Goal: Task Accomplishment & Management: Manage account settings

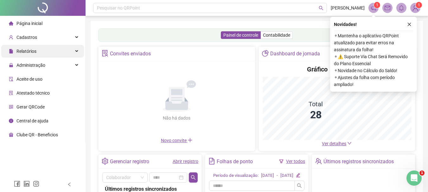
click at [35, 54] on span "Relatórios" at bounding box center [26, 51] width 20 height 5
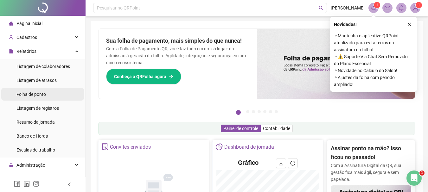
click at [47, 95] on li "Folha de ponto" at bounding box center [42, 94] width 83 height 13
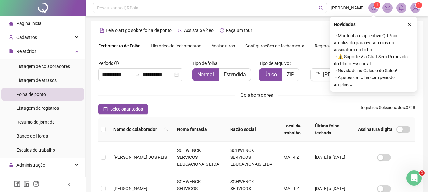
scroll to position [34, 0]
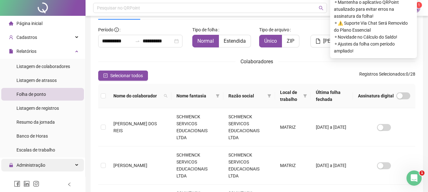
click at [56, 160] on div "Administração" at bounding box center [42, 165] width 83 height 13
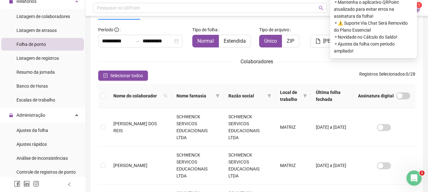
scroll to position [54, 0]
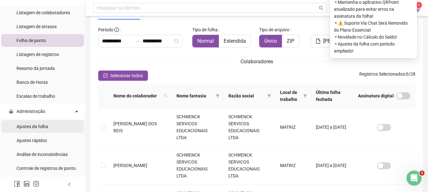
click at [58, 128] on li "Ajustes da folha" at bounding box center [42, 126] width 83 height 13
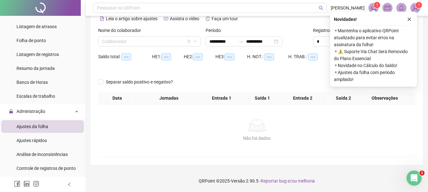
scroll to position [26, 0]
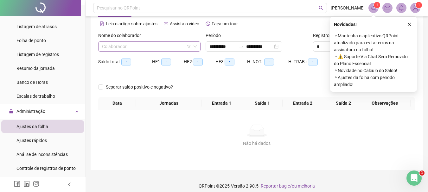
click at [156, 48] on input "search" at bounding box center [146, 46] width 89 height 9
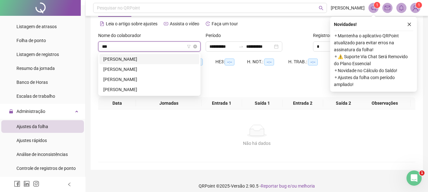
type input "****"
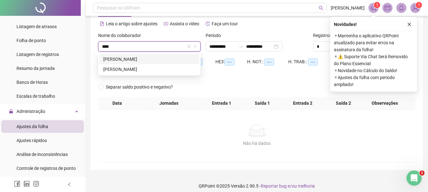
click at [149, 64] on div "[PERSON_NAME]" at bounding box center [149, 59] width 100 height 10
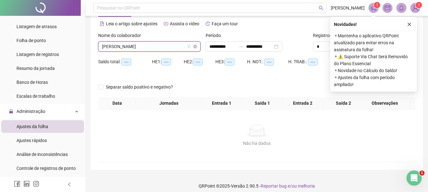
click at [155, 44] on span "[PERSON_NAME]" at bounding box center [149, 46] width 95 height 9
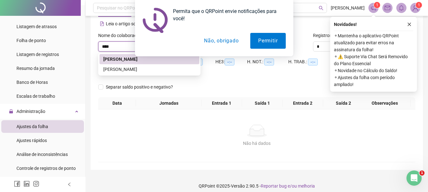
type input "*****"
click at [153, 70] on div "[PERSON_NAME]" at bounding box center [149, 69] width 92 height 7
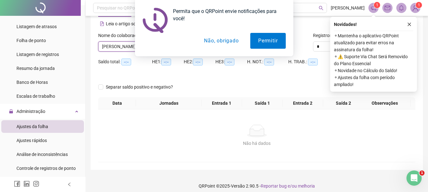
click at [217, 43] on button "Não, obrigado" at bounding box center [221, 41] width 50 height 16
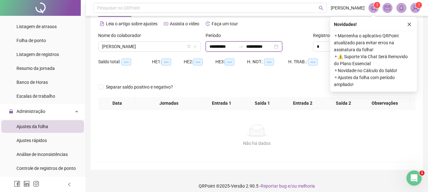
click at [231, 48] on input "**********" at bounding box center [222, 46] width 27 height 7
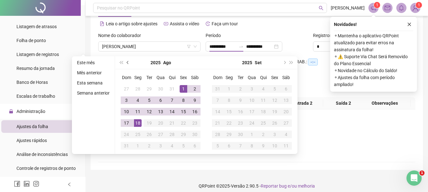
click at [127, 63] on span "prev-year" at bounding box center [128, 62] width 3 height 3
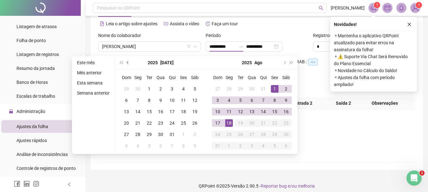
click at [127, 63] on span "prev-year" at bounding box center [128, 62] width 3 height 3
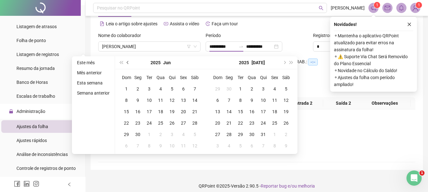
click at [127, 63] on span "prev-year" at bounding box center [128, 62] width 3 height 3
type input "**********"
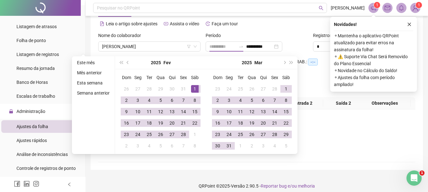
click at [193, 89] on div "1" at bounding box center [195, 89] width 8 height 8
type input "**********"
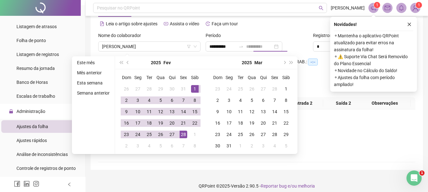
click at [184, 136] on div "28" at bounding box center [183, 135] width 8 height 8
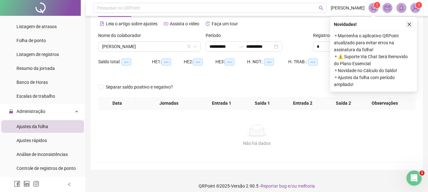
click at [407, 24] on icon "close" at bounding box center [409, 24] width 4 height 4
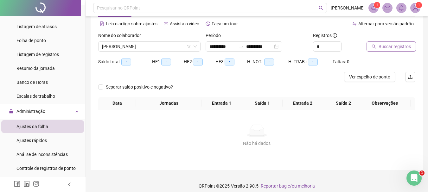
click at [392, 45] on span "Buscar registros" at bounding box center [394, 46] width 32 height 7
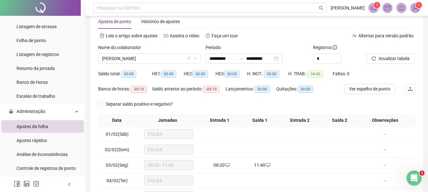
scroll to position [13, 0]
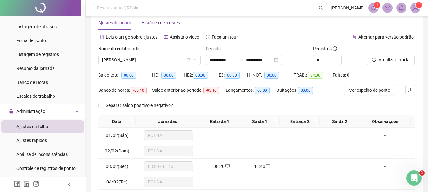
click at [159, 22] on div "Histórico de ajustes" at bounding box center [160, 22] width 39 height 7
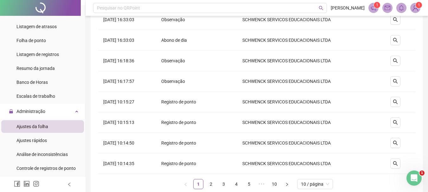
scroll to position [134, 0]
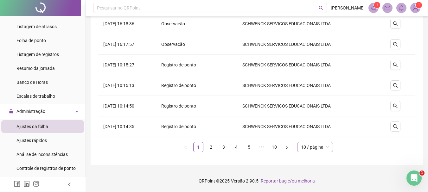
click at [322, 148] on span "10 / página" at bounding box center [315, 146] width 28 height 9
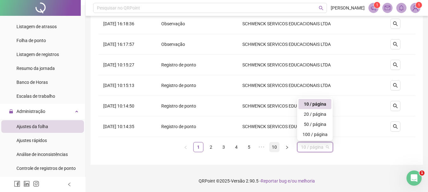
click at [278, 148] on link "10" at bounding box center [273, 146] width 9 height 9
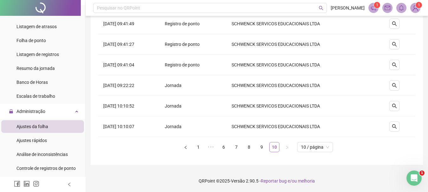
scroll to position [72, 0]
click at [396, 127] on icon "search" at bounding box center [394, 126] width 4 height 4
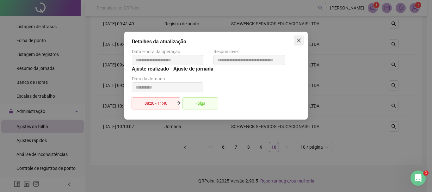
click at [302, 40] on span "Close" at bounding box center [299, 40] width 10 height 5
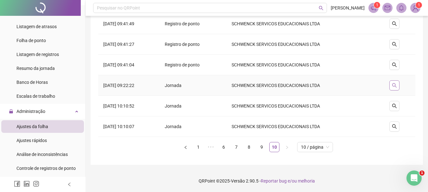
click at [396, 86] on icon "search" at bounding box center [394, 85] width 4 height 4
type input "**********"
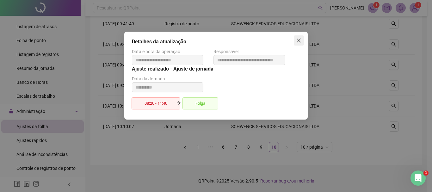
click at [298, 41] on icon "close" at bounding box center [299, 40] width 5 height 5
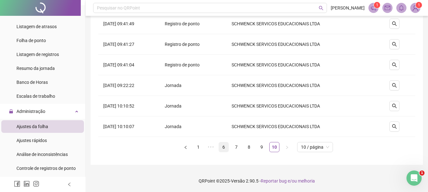
click at [225, 145] on link "6" at bounding box center [223, 146] width 9 height 9
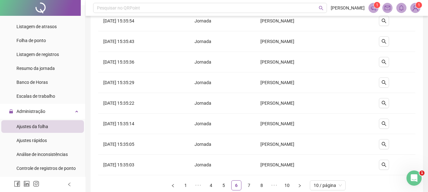
scroll to position [134, 0]
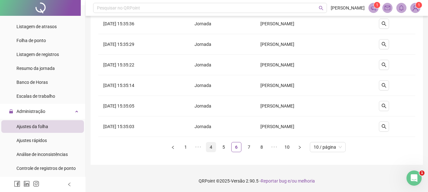
click at [209, 147] on link "4" at bounding box center [210, 146] width 9 height 9
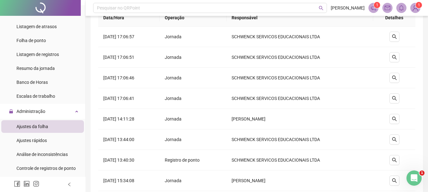
scroll to position [32, 0]
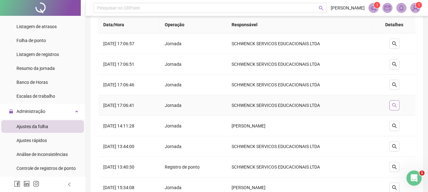
click at [396, 104] on icon "search" at bounding box center [394, 105] width 4 height 4
type input "**********"
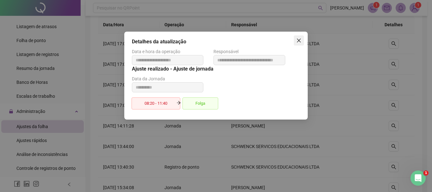
click at [302, 41] on span "Close" at bounding box center [299, 40] width 10 height 5
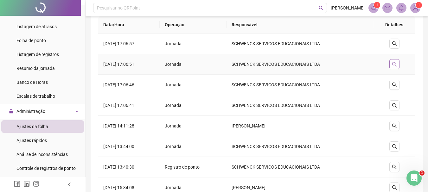
click at [396, 63] on icon "search" at bounding box center [393, 64] width 5 height 5
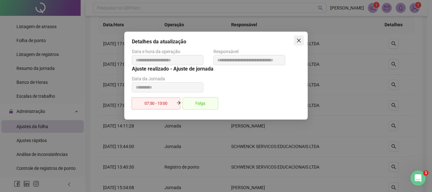
click at [300, 41] on icon "close" at bounding box center [299, 41] width 4 height 4
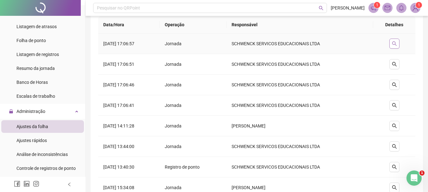
click at [396, 45] on icon "search" at bounding box center [393, 43] width 5 height 5
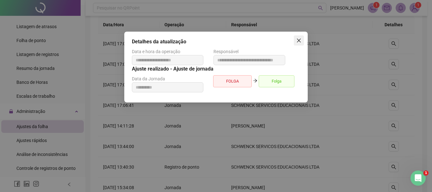
click at [301, 40] on icon "close" at bounding box center [299, 40] width 5 height 5
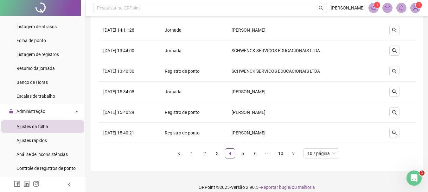
scroll to position [134, 0]
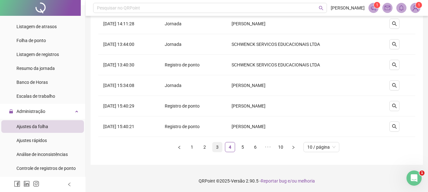
click at [216, 146] on link "3" at bounding box center [216, 146] width 9 height 9
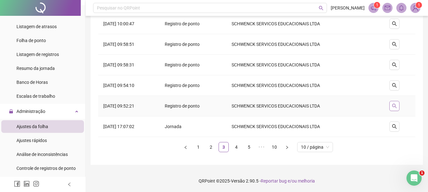
click at [395, 107] on icon "search" at bounding box center [393, 105] width 5 height 5
type input "**********"
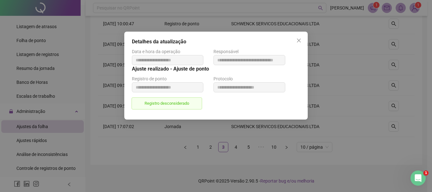
click at [166, 102] on span "Registro desconsiderado" at bounding box center [167, 103] width 71 height 12
click at [300, 38] on icon "close" at bounding box center [299, 40] width 5 height 5
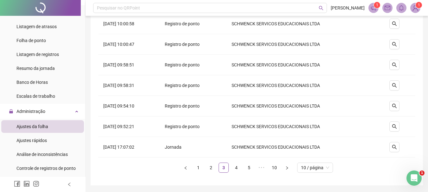
scroll to position [127, 0]
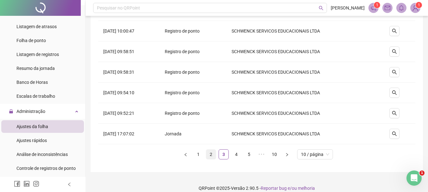
click at [210, 155] on link "2" at bounding box center [210, 154] width 9 height 9
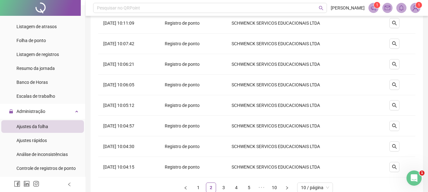
scroll to position [134, 0]
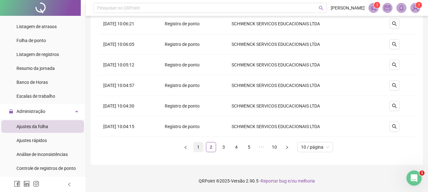
click at [197, 145] on link "1" at bounding box center [197, 146] width 9 height 9
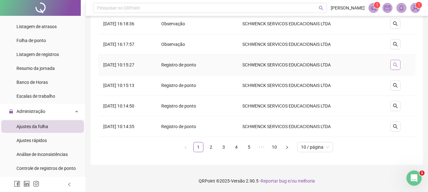
click at [396, 66] on icon "search" at bounding box center [394, 64] width 5 height 5
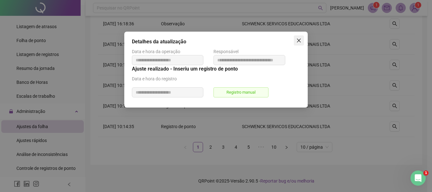
click at [299, 40] on icon "close" at bounding box center [299, 41] width 4 height 4
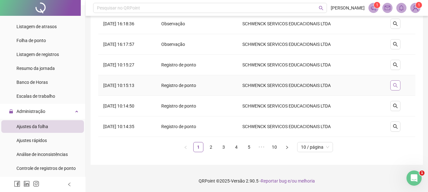
click at [396, 82] on button "button" at bounding box center [395, 85] width 10 height 10
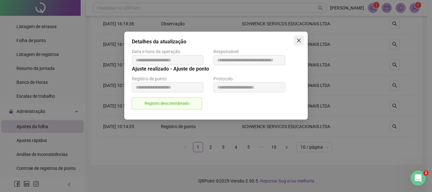
click at [297, 39] on icon "close" at bounding box center [299, 41] width 4 height 4
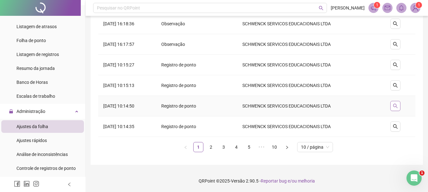
click at [397, 107] on icon "search" at bounding box center [395, 106] width 4 height 4
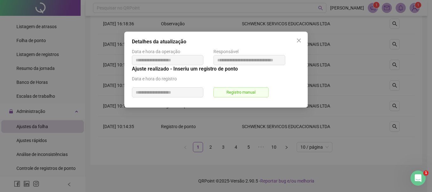
click at [299, 42] on icon "close" at bounding box center [299, 40] width 5 height 5
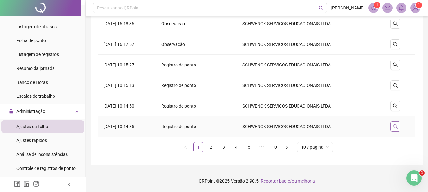
click at [396, 130] on button "button" at bounding box center [395, 127] width 10 height 10
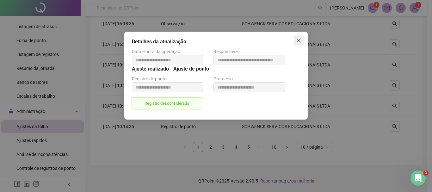
click at [300, 40] on icon "close" at bounding box center [299, 41] width 4 height 4
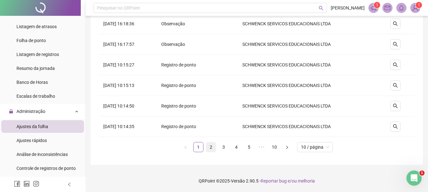
click at [210, 149] on link "2" at bounding box center [210, 146] width 9 height 9
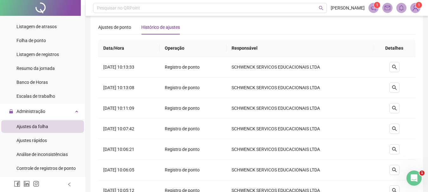
scroll to position [4, 0]
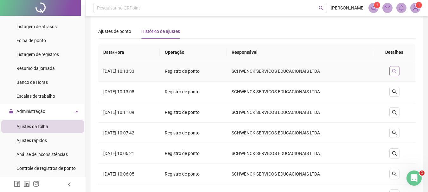
click at [396, 69] on icon "search" at bounding box center [393, 71] width 5 height 5
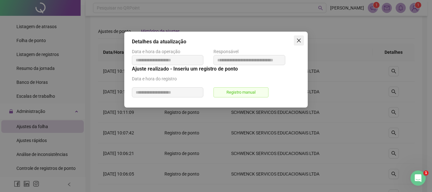
click at [297, 41] on icon "close" at bounding box center [299, 40] width 5 height 5
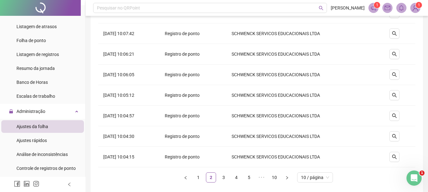
scroll to position [106, 0]
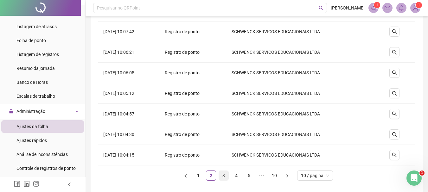
click at [225, 176] on link "3" at bounding box center [223, 175] width 9 height 9
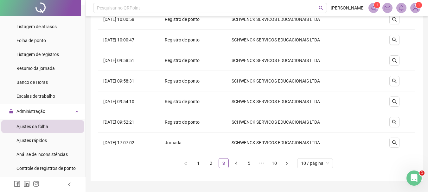
scroll to position [119, 0]
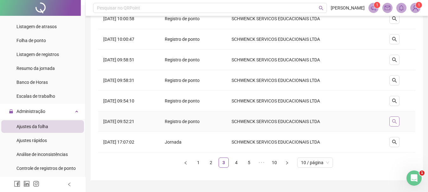
click at [394, 118] on button "button" at bounding box center [394, 121] width 10 height 10
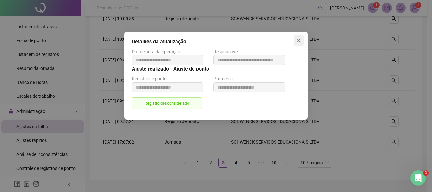
click at [298, 38] on icon "close" at bounding box center [299, 40] width 5 height 5
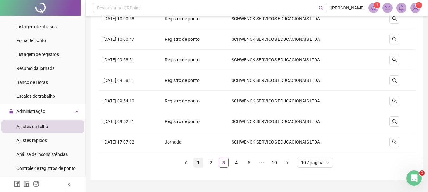
click at [195, 165] on link "1" at bounding box center [197, 162] width 9 height 9
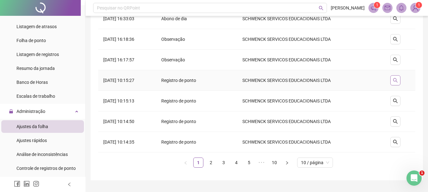
click at [393, 82] on button "button" at bounding box center [395, 80] width 10 height 10
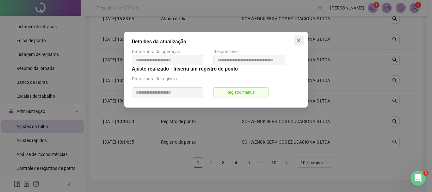
click at [302, 40] on span "Close" at bounding box center [299, 40] width 10 height 5
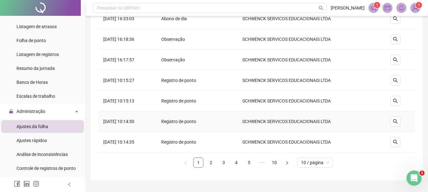
click at [401, 116] on td at bounding box center [395, 121] width 40 height 21
click at [397, 120] on icon "search" at bounding box center [394, 121] width 5 height 5
type input "**********"
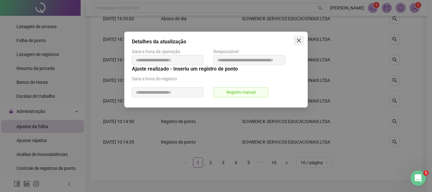
click at [301, 40] on icon "close" at bounding box center [299, 40] width 5 height 5
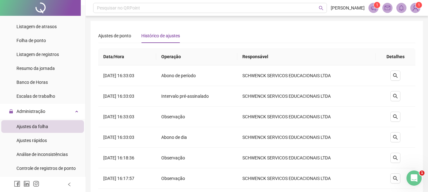
scroll to position [0, 0]
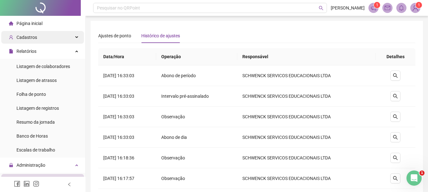
click at [47, 37] on div "Cadastros" at bounding box center [42, 37] width 83 height 13
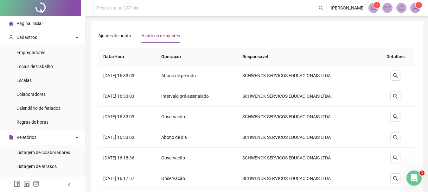
scroll to position [168, 0]
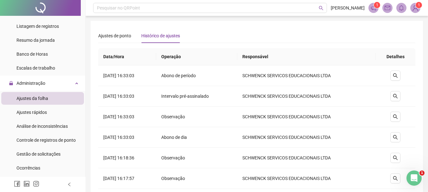
click at [47, 97] on span "Ajustes da folha" at bounding box center [32, 98] width 32 height 5
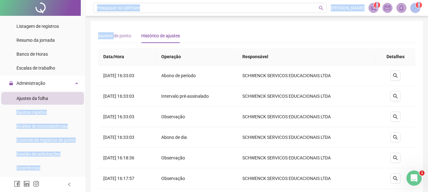
drag, startPoint x: 47, startPoint y: 97, endPoint x: 113, endPoint y: 33, distance: 92.2
click at [113, 33] on div "**********" at bounding box center [214, 163] width 428 height 326
click at [113, 33] on div "Ajustes de ponto" at bounding box center [114, 35] width 33 height 7
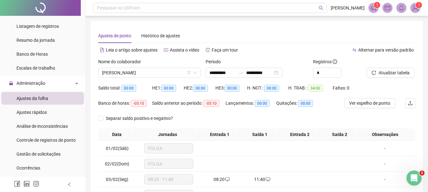
scroll to position [250, 0]
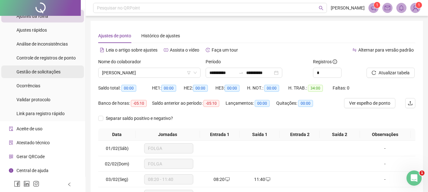
click at [50, 74] on span "Gestão de solicitações" at bounding box center [38, 71] width 44 height 5
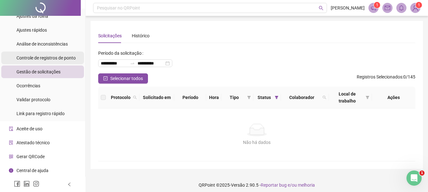
click at [53, 60] on span "Controle de registros de ponto" at bounding box center [45, 57] width 59 height 5
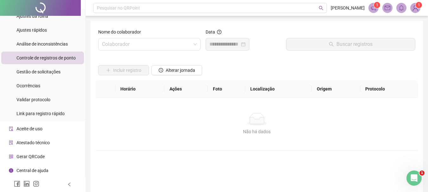
scroll to position [82, 0]
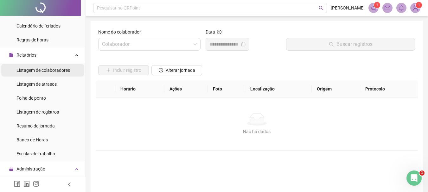
click at [37, 74] on div "Listagem de colaboradores" at bounding box center [42, 70] width 53 height 13
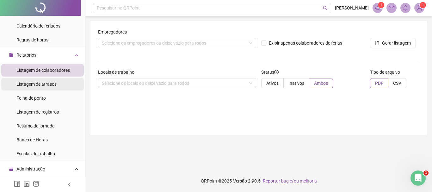
click at [50, 86] on span "Listagem de atrasos" at bounding box center [36, 84] width 40 height 5
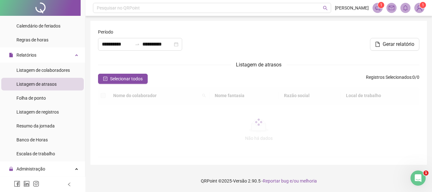
type input "**********"
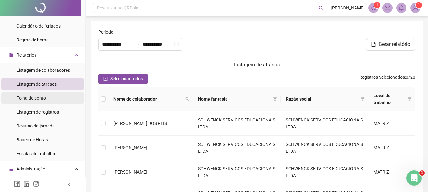
click at [51, 99] on li "Folha de ponto" at bounding box center [42, 98] width 83 height 13
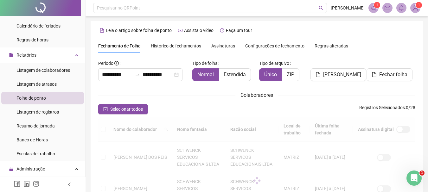
scroll to position [34, 0]
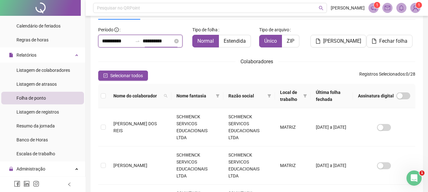
click at [159, 38] on input "**********" at bounding box center [157, 41] width 30 height 8
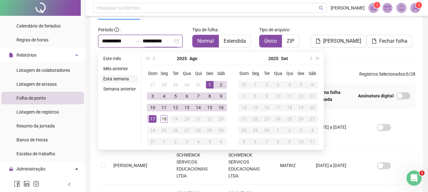
type input "**********"
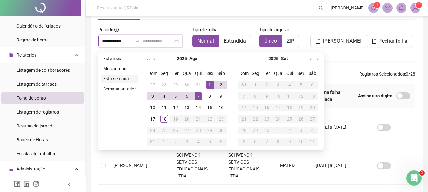
type input "**********"
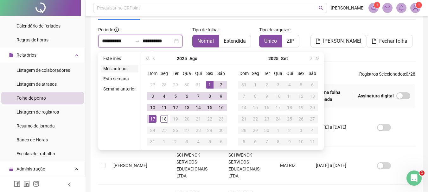
type input "**********"
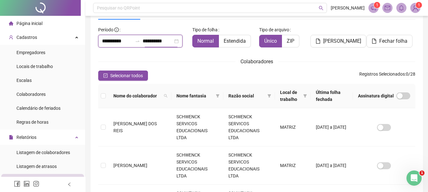
scroll to position [168, 0]
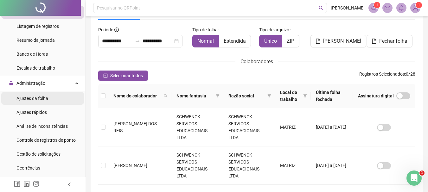
click at [47, 101] on span "Ajustes da folha" at bounding box center [32, 98] width 32 height 5
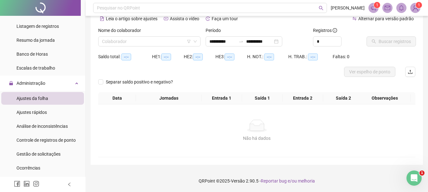
scroll to position [31, 0]
click at [145, 41] on input "search" at bounding box center [146, 41] width 89 height 9
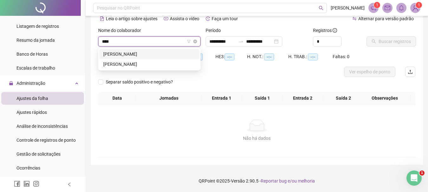
type input "*****"
click at [146, 63] on div "[PERSON_NAME]" at bounding box center [149, 64] width 92 height 7
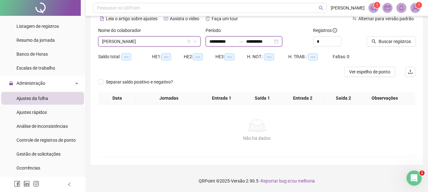
click at [236, 41] on input "**********" at bounding box center [222, 41] width 27 height 7
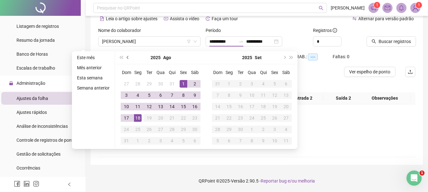
click at [128, 59] on button "prev-year" at bounding box center [127, 57] width 7 height 13
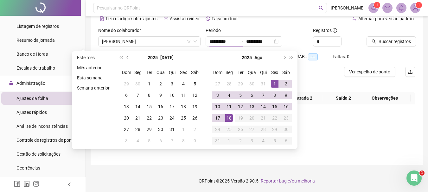
click at [128, 59] on button "prev-year" at bounding box center [127, 57] width 7 height 13
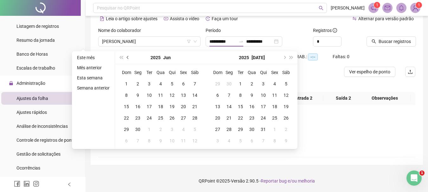
click at [128, 59] on button "prev-year" at bounding box center [127, 57] width 7 height 13
type input "**********"
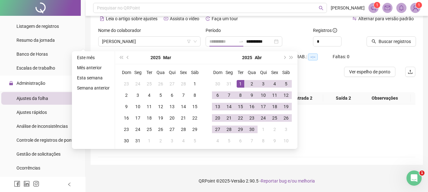
click at [238, 84] on div "1" at bounding box center [240, 84] width 8 height 8
type input "**********"
click at [253, 130] on div "30" at bounding box center [252, 130] width 8 height 8
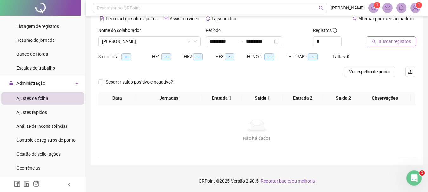
click at [385, 41] on span "Buscar registros" at bounding box center [394, 41] width 32 height 7
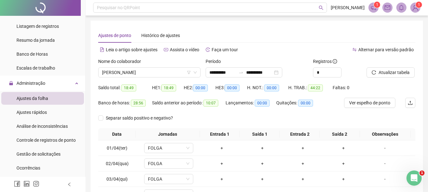
scroll to position [0, 0]
click at [165, 34] on div "Histórico de ajustes" at bounding box center [160, 35] width 39 height 7
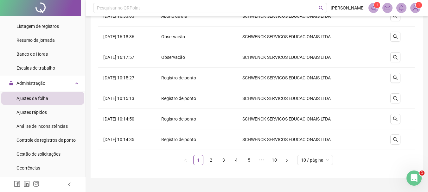
scroll to position [123, 0]
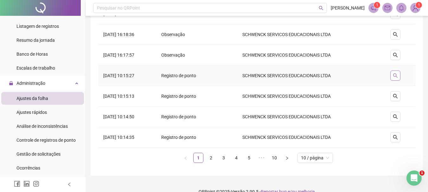
click at [393, 78] on button "button" at bounding box center [395, 76] width 10 height 10
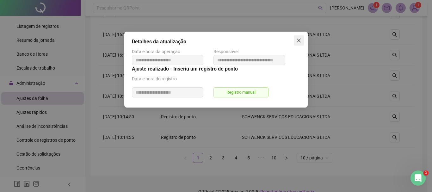
click at [297, 40] on icon "close" at bounding box center [299, 40] width 5 height 5
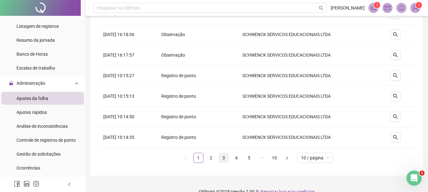
click at [224, 157] on link "3" at bounding box center [223, 157] width 9 height 9
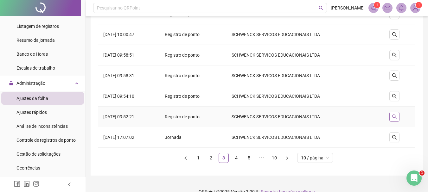
click at [393, 117] on icon "search" at bounding box center [393, 116] width 5 height 5
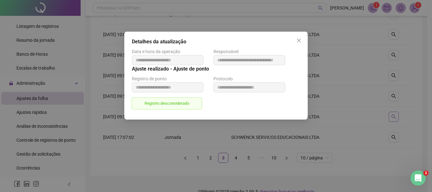
click at [393, 117] on div "**********" at bounding box center [216, 96] width 432 height 192
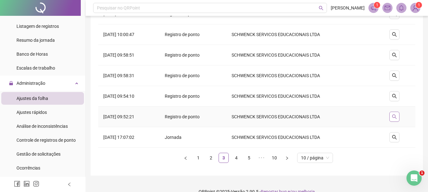
click at [393, 117] on icon "search" at bounding box center [393, 116] width 5 height 5
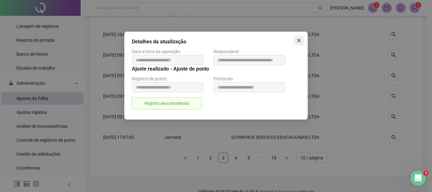
click at [299, 39] on icon "close" at bounding box center [299, 40] width 5 height 5
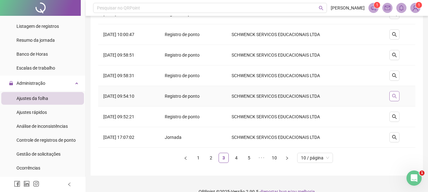
click at [396, 95] on icon "search" at bounding box center [393, 96] width 5 height 5
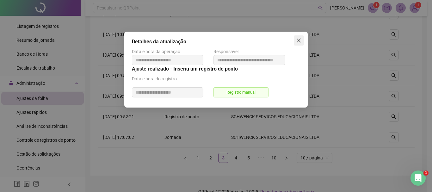
click at [298, 41] on icon "close" at bounding box center [299, 41] width 4 height 4
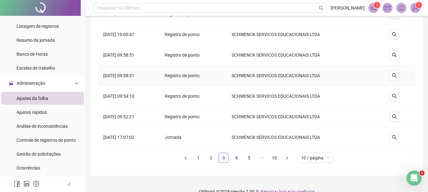
click at [392, 70] on td at bounding box center [394, 76] width 42 height 21
click at [394, 74] on icon "search" at bounding box center [393, 75] width 5 height 5
type input "**********"
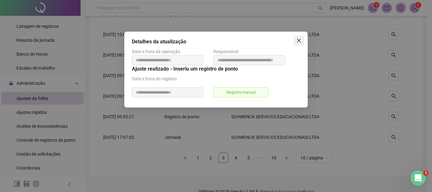
click at [297, 39] on icon "close" at bounding box center [299, 40] width 5 height 5
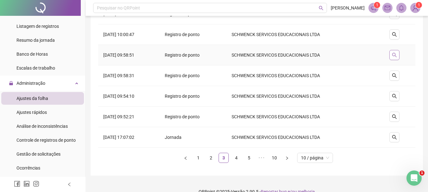
click at [396, 53] on icon "search" at bounding box center [394, 55] width 4 height 4
type input "**********"
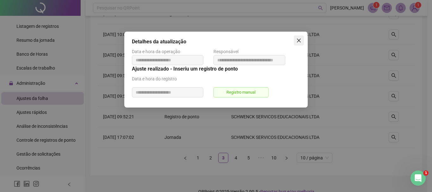
click at [299, 42] on icon "close" at bounding box center [299, 40] width 5 height 5
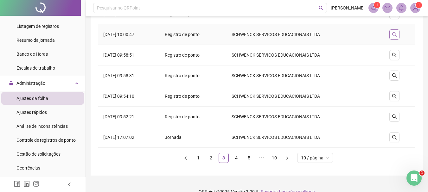
click at [394, 34] on icon "search" at bounding box center [393, 34] width 5 height 5
type input "**********"
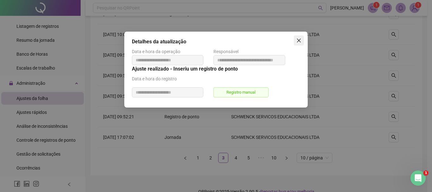
click at [299, 41] on icon "close" at bounding box center [299, 40] width 5 height 5
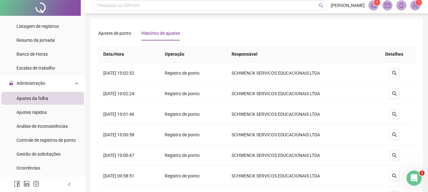
scroll to position [0, 0]
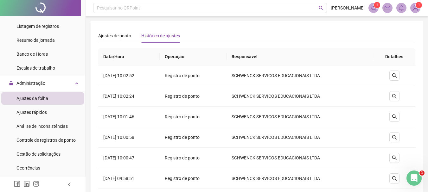
click at [41, 97] on span "Ajustes da folha" at bounding box center [32, 98] width 32 height 5
click at [111, 33] on div "Ajustes de ponto" at bounding box center [114, 35] width 33 height 7
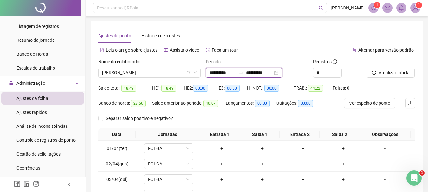
click at [236, 70] on input "**********" at bounding box center [222, 72] width 27 height 7
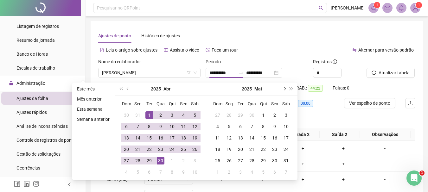
click at [284, 90] on span "next-year" at bounding box center [283, 88] width 3 height 3
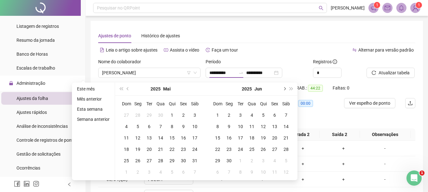
click at [283, 90] on span "next-year" at bounding box center [283, 88] width 3 height 3
type input "**********"
click at [126, 114] on div "1" at bounding box center [126, 115] width 8 height 8
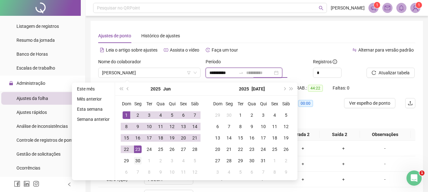
type input "**********"
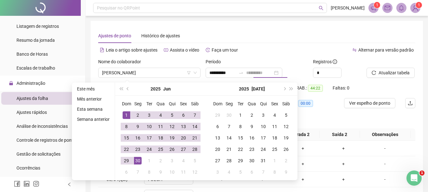
click at [137, 159] on div "30" at bounding box center [138, 161] width 8 height 8
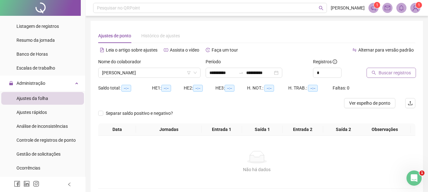
click at [389, 77] on button "Buscar registros" at bounding box center [390, 73] width 49 height 10
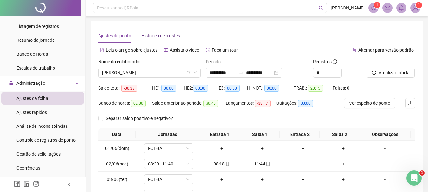
click at [153, 34] on div "Histórico de ajustes" at bounding box center [160, 35] width 39 height 7
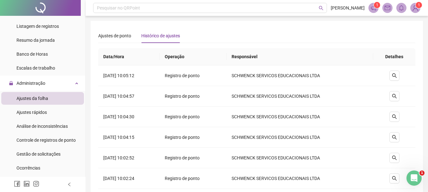
scroll to position [134, 0]
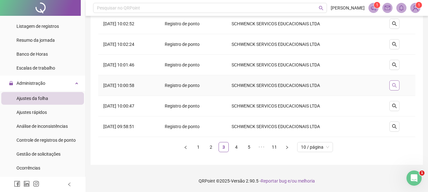
click at [394, 84] on icon "search" at bounding box center [394, 85] width 4 height 4
type input "**********"
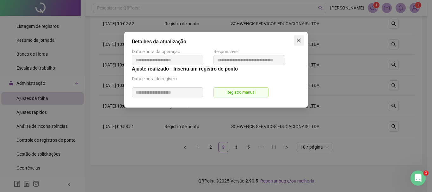
click at [302, 38] on span "Close" at bounding box center [299, 40] width 10 height 5
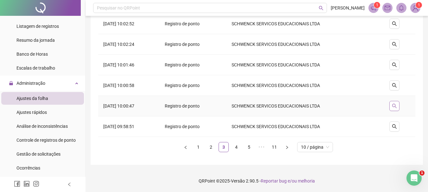
click at [396, 106] on icon "search" at bounding box center [394, 106] width 4 height 4
type input "**********"
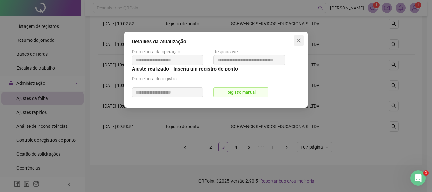
click at [298, 38] on icon "close" at bounding box center [299, 40] width 5 height 5
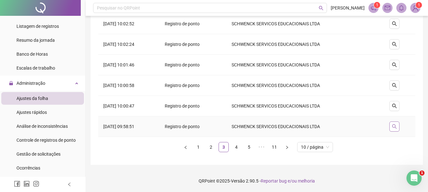
click at [394, 127] on icon "search" at bounding box center [393, 126] width 5 height 5
type input "**********"
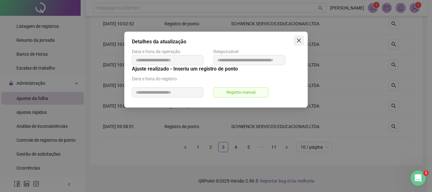
click at [299, 42] on icon "close" at bounding box center [299, 40] width 5 height 5
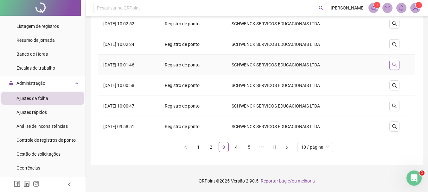
click at [397, 65] on icon "search" at bounding box center [393, 64] width 5 height 5
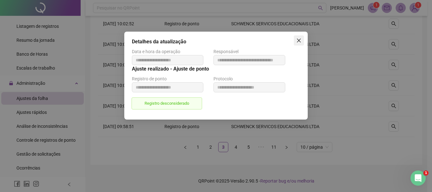
click at [301, 38] on button "Close" at bounding box center [299, 40] width 10 height 10
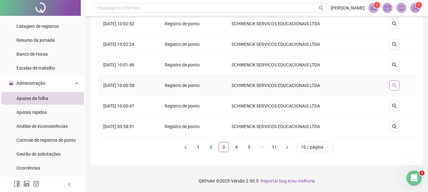
click at [391, 86] on button "button" at bounding box center [394, 85] width 10 height 10
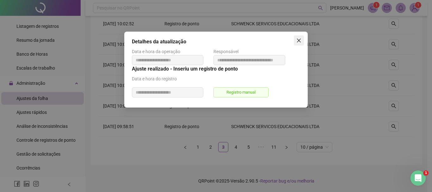
click at [300, 42] on icon "close" at bounding box center [299, 40] width 5 height 5
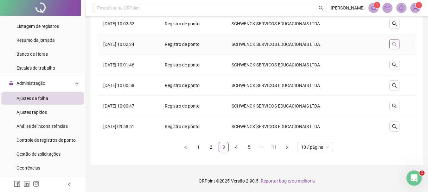
click at [397, 41] on button "button" at bounding box center [394, 44] width 10 height 10
type input "**********"
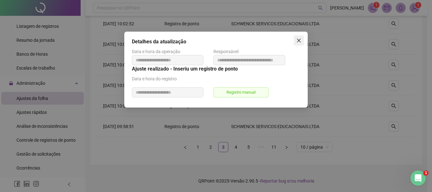
click at [299, 39] on icon "close" at bounding box center [299, 40] width 5 height 5
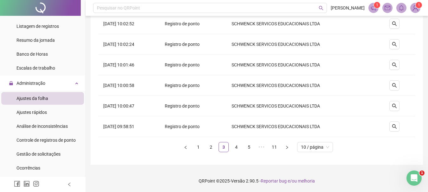
scroll to position [0, 0]
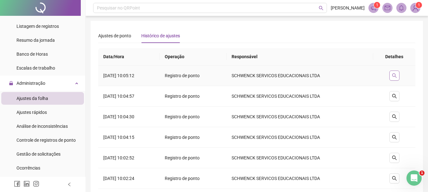
click at [392, 77] on button "button" at bounding box center [394, 76] width 10 height 10
type input "**********"
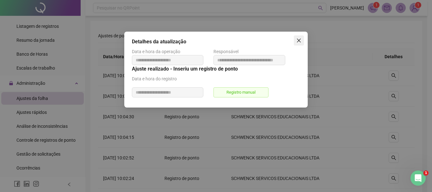
click at [300, 40] on icon "close" at bounding box center [299, 41] width 4 height 4
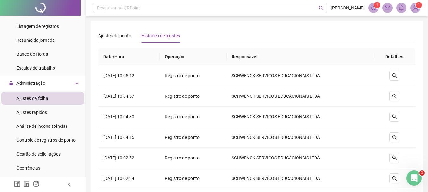
scroll to position [134, 0]
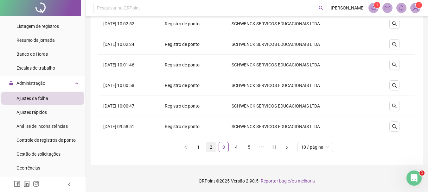
click at [212, 148] on link "2" at bounding box center [210, 146] width 9 height 9
click at [399, 124] on button "button" at bounding box center [394, 127] width 10 height 10
type input "**********"
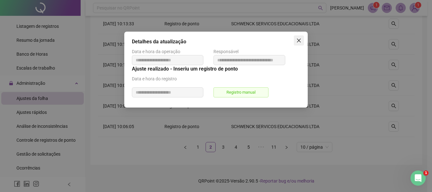
click at [298, 42] on icon "close" at bounding box center [299, 40] width 5 height 5
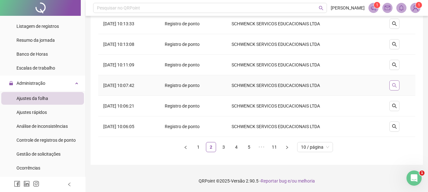
click at [397, 85] on icon "search" at bounding box center [393, 85] width 5 height 5
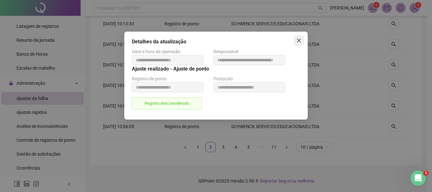
click at [298, 41] on icon "close" at bounding box center [299, 40] width 5 height 5
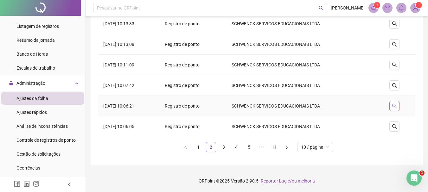
click at [395, 106] on icon "search" at bounding box center [393, 105] width 5 height 5
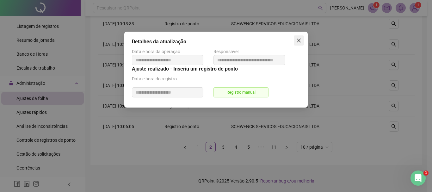
click at [301, 39] on icon "close" at bounding box center [299, 41] width 4 height 4
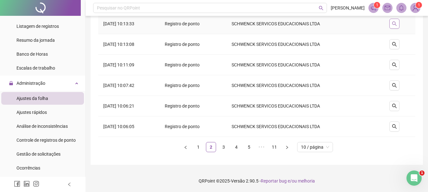
click at [396, 21] on icon "search" at bounding box center [393, 23] width 5 height 5
type input "**********"
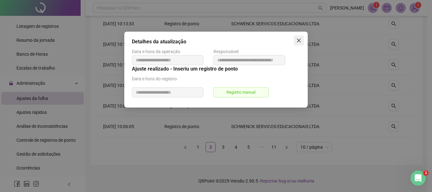
click at [297, 45] on button "Close" at bounding box center [299, 40] width 10 height 10
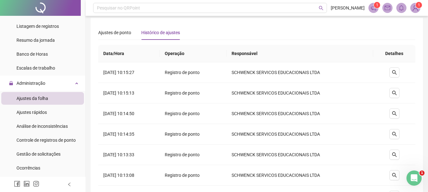
scroll to position [0, 0]
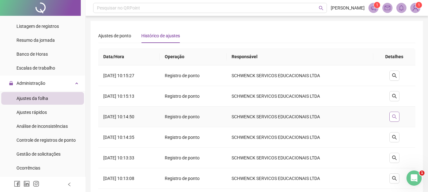
click at [398, 119] on button "button" at bounding box center [394, 117] width 10 height 10
type input "**********"
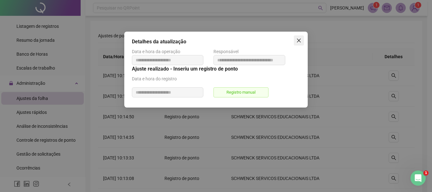
click at [300, 38] on icon "close" at bounding box center [299, 40] width 5 height 5
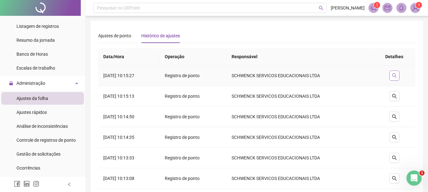
click at [394, 76] on icon "search" at bounding box center [393, 75] width 5 height 5
click at [391, 76] on button "button" at bounding box center [394, 76] width 10 height 10
click at [399, 75] on button "button" at bounding box center [394, 76] width 10 height 10
click at [398, 75] on button "button" at bounding box center [394, 76] width 10 height 10
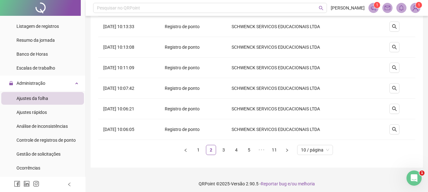
scroll to position [134, 0]
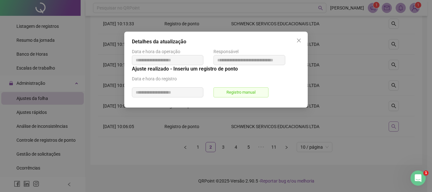
click at [398, 123] on div "**********" at bounding box center [216, 96] width 432 height 192
click at [297, 39] on icon "close" at bounding box center [299, 40] width 5 height 5
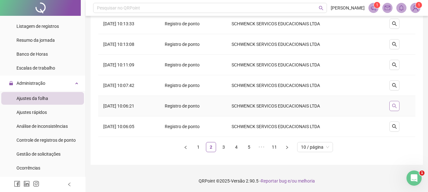
click at [391, 108] on button "button" at bounding box center [394, 106] width 10 height 10
type input "**********"
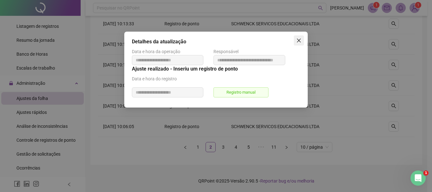
click at [301, 37] on button "Close" at bounding box center [299, 40] width 10 height 10
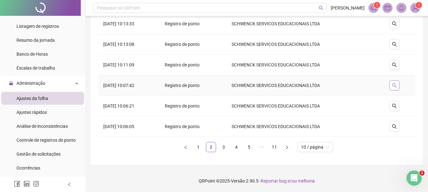
click at [398, 83] on button "button" at bounding box center [394, 85] width 10 height 10
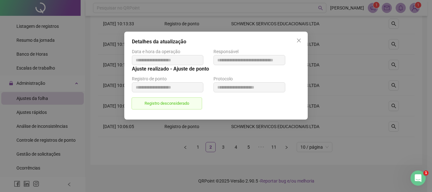
click at [305, 37] on div "**********" at bounding box center [216, 76] width 184 height 88
click at [299, 40] on icon "close" at bounding box center [299, 40] width 5 height 5
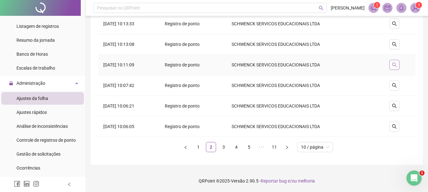
click at [390, 66] on button "button" at bounding box center [394, 65] width 10 height 10
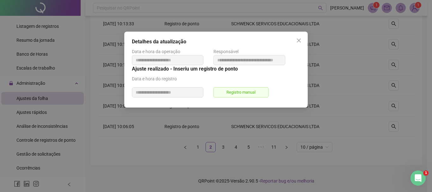
click at [293, 40] on h5 "Detalhes da atualização" at bounding box center [216, 42] width 168 height 8
click at [299, 41] on icon "close" at bounding box center [299, 41] width 4 height 4
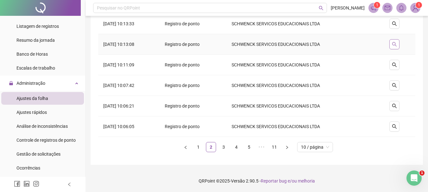
click at [398, 43] on button "button" at bounding box center [394, 44] width 10 height 10
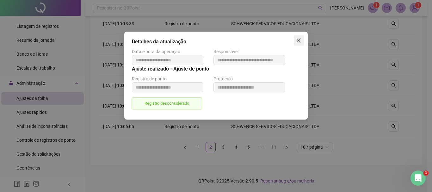
click at [302, 40] on span "Close" at bounding box center [299, 40] width 10 height 5
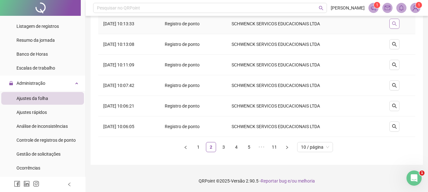
click at [395, 23] on icon "search" at bounding box center [393, 23] width 5 height 5
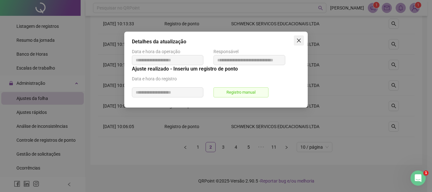
click at [301, 39] on icon "close" at bounding box center [299, 41] width 4 height 4
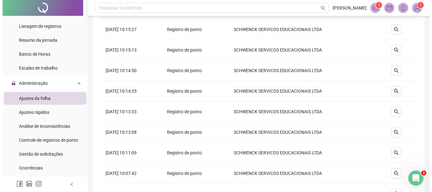
scroll to position [46, 0]
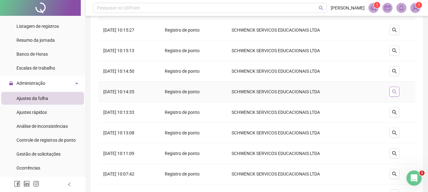
click at [395, 90] on icon "search" at bounding box center [393, 91] width 5 height 5
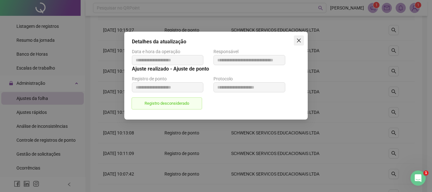
click at [299, 38] on icon "close" at bounding box center [299, 40] width 5 height 5
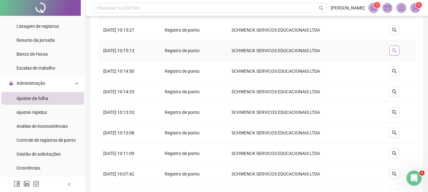
click at [395, 49] on icon "search" at bounding box center [393, 50] width 5 height 5
type input "**********"
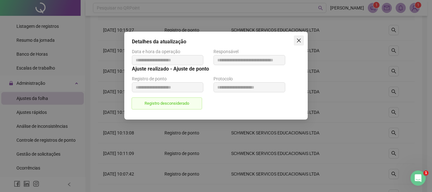
click at [299, 43] on button "Close" at bounding box center [299, 40] width 10 height 10
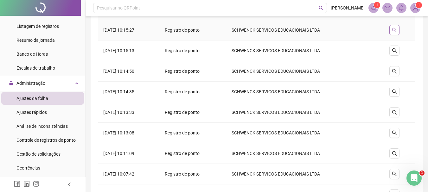
click at [395, 34] on button "button" at bounding box center [394, 30] width 10 height 10
type input "**********"
